Goal: Find specific page/section: Find specific page/section

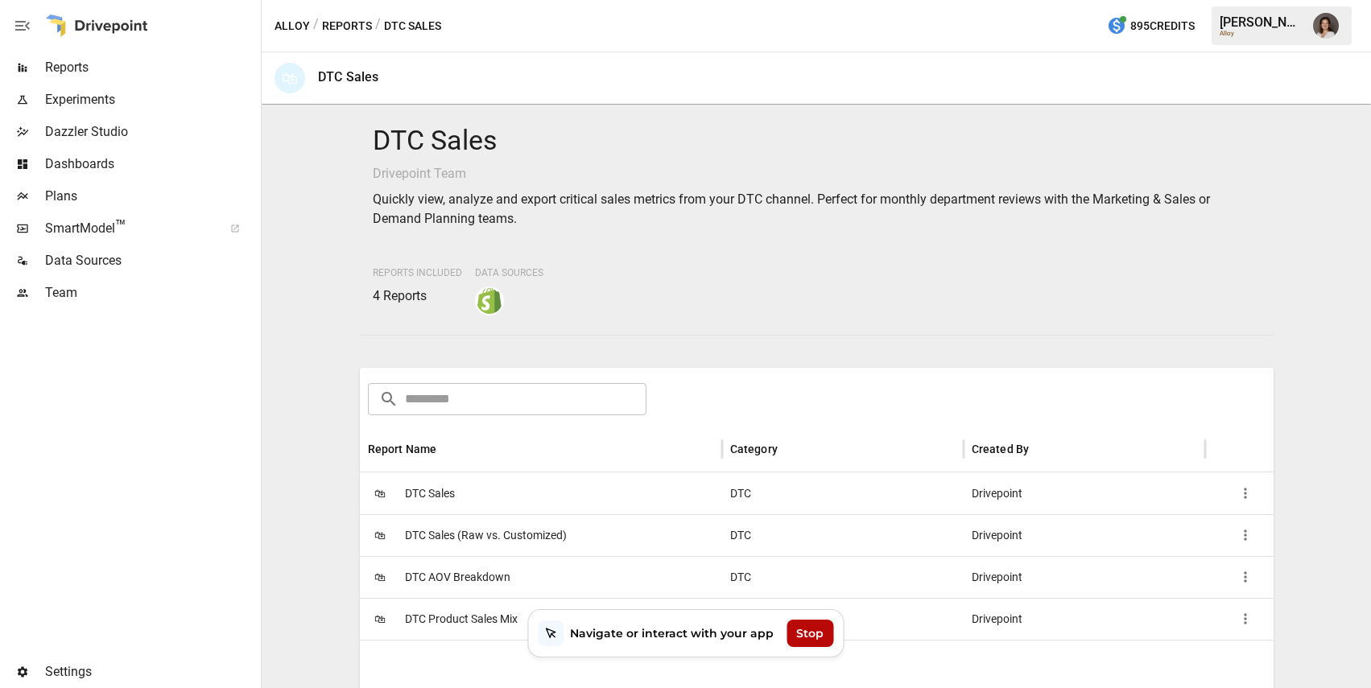
click at [799, 634] on div "Stop" at bounding box center [810, 633] width 47 height 27
click at [151, 70] on span "Reports" at bounding box center [151, 67] width 213 height 19
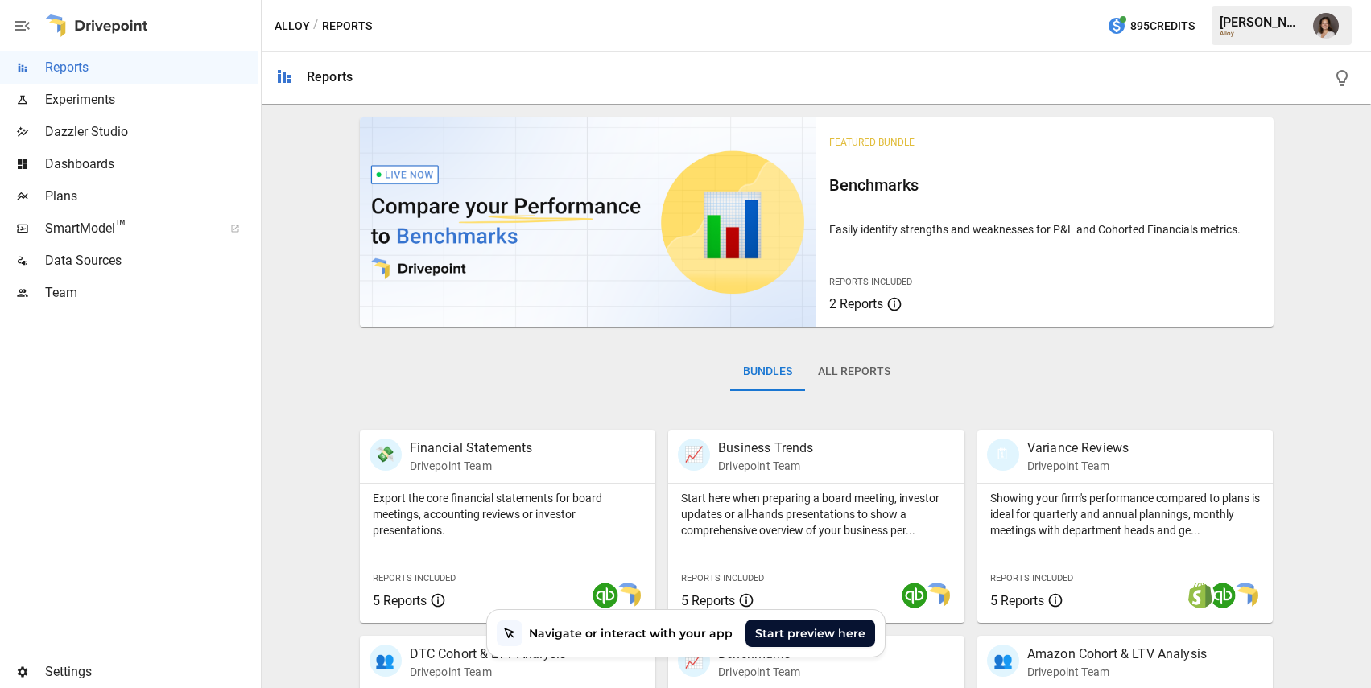
click at [820, 634] on div "Start preview here" at bounding box center [811, 633] width 130 height 27
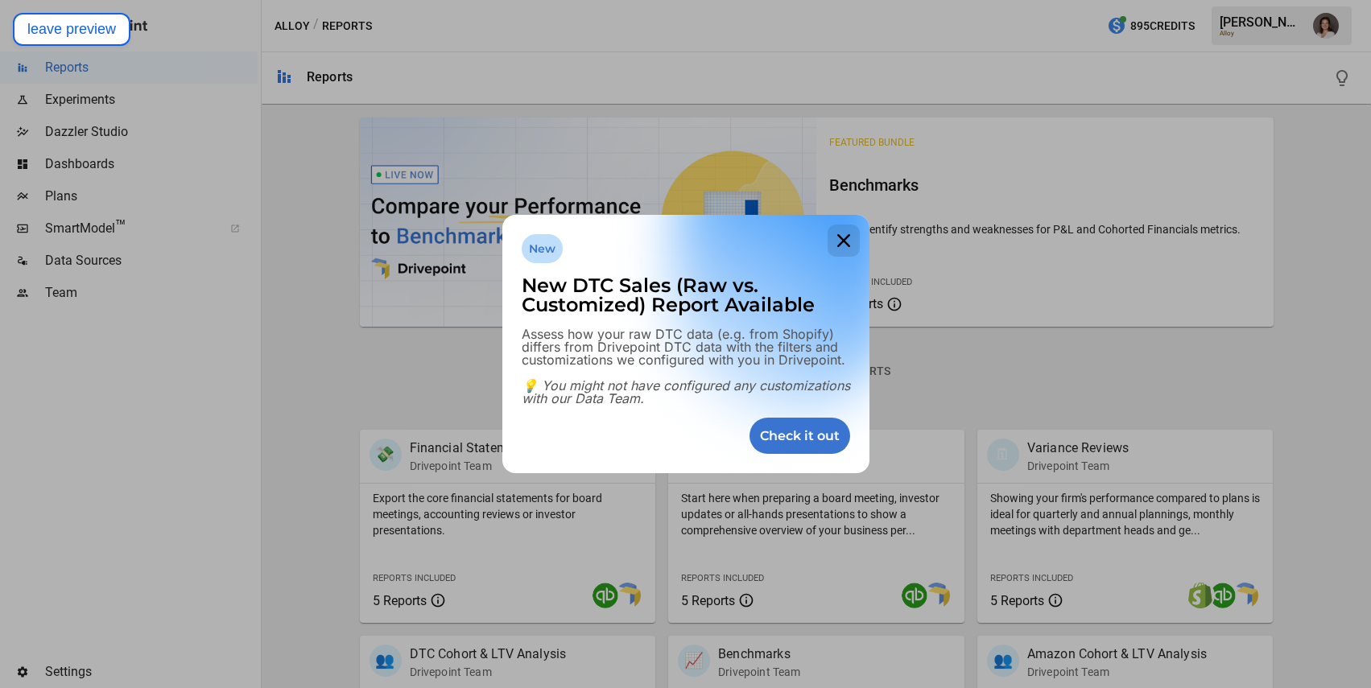
click at [847, 238] on icon at bounding box center [844, 241] width 32 height 32
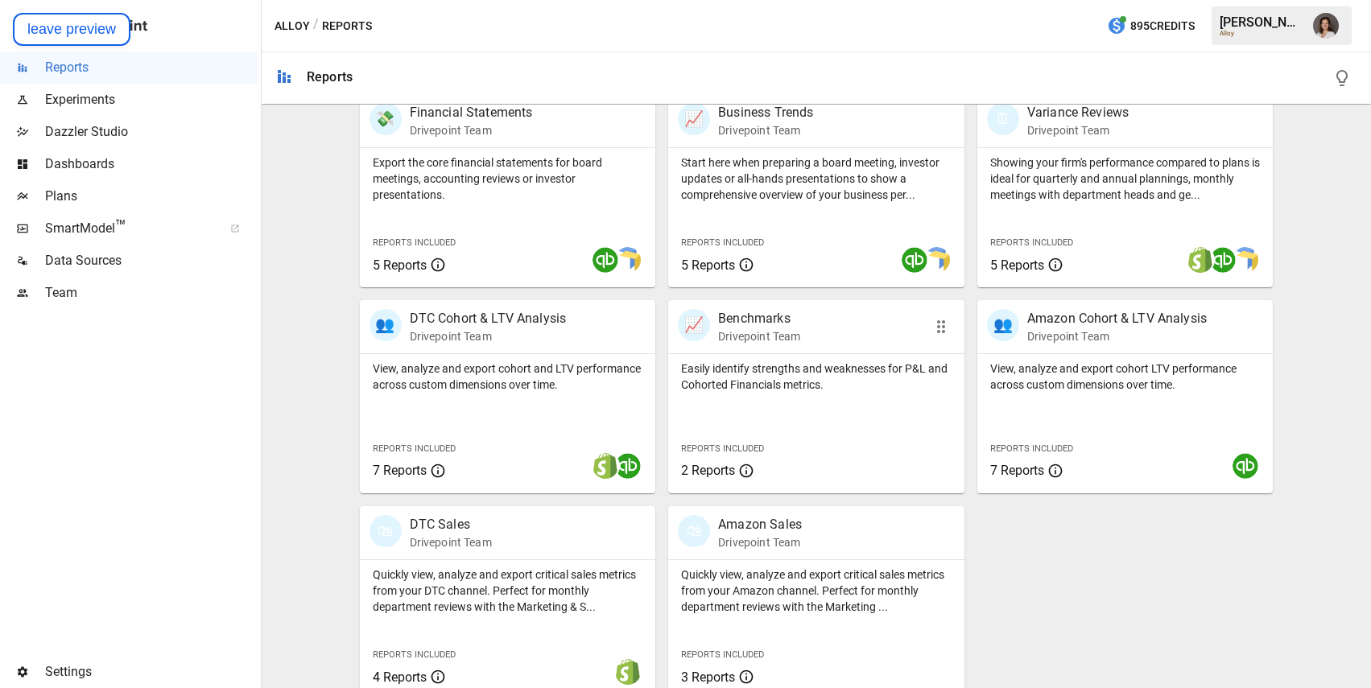
scroll to position [353, 0]
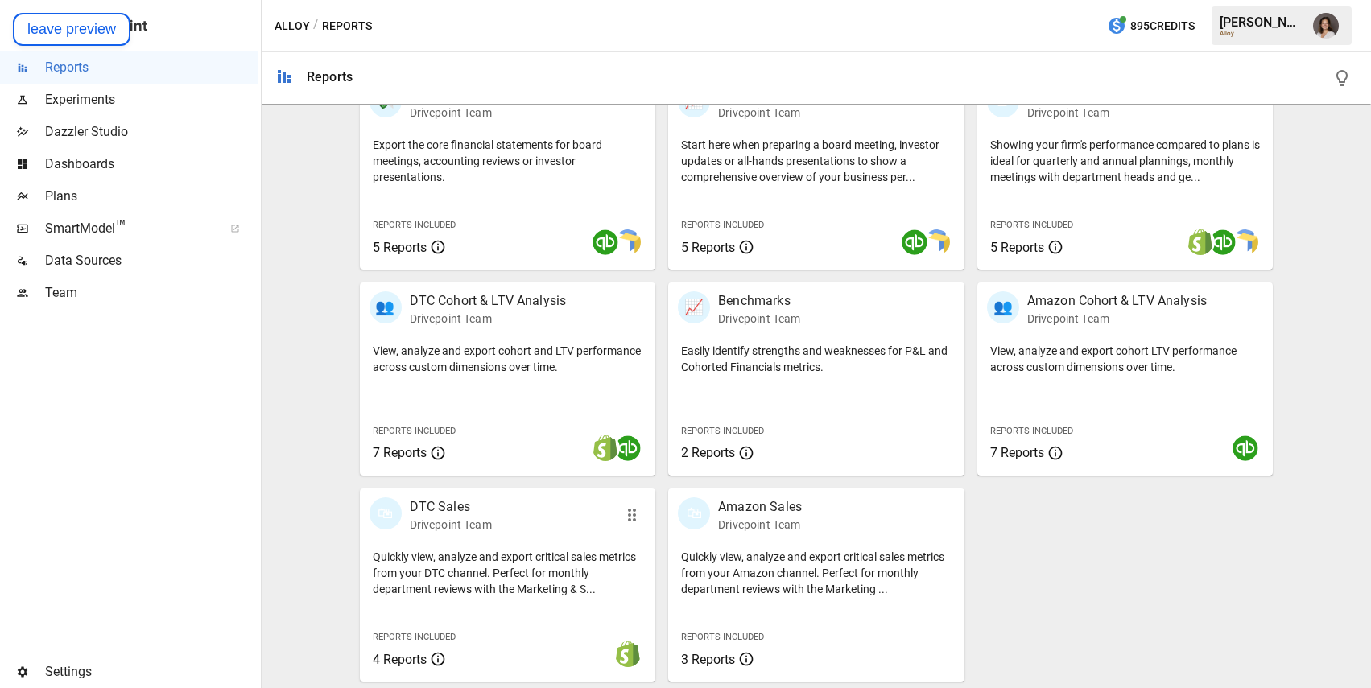
click at [526, 515] on div "🛍 DTC Sales Drivepoint Team" at bounding box center [485, 515] width 230 height 35
